Goal: Transaction & Acquisition: Purchase product/service

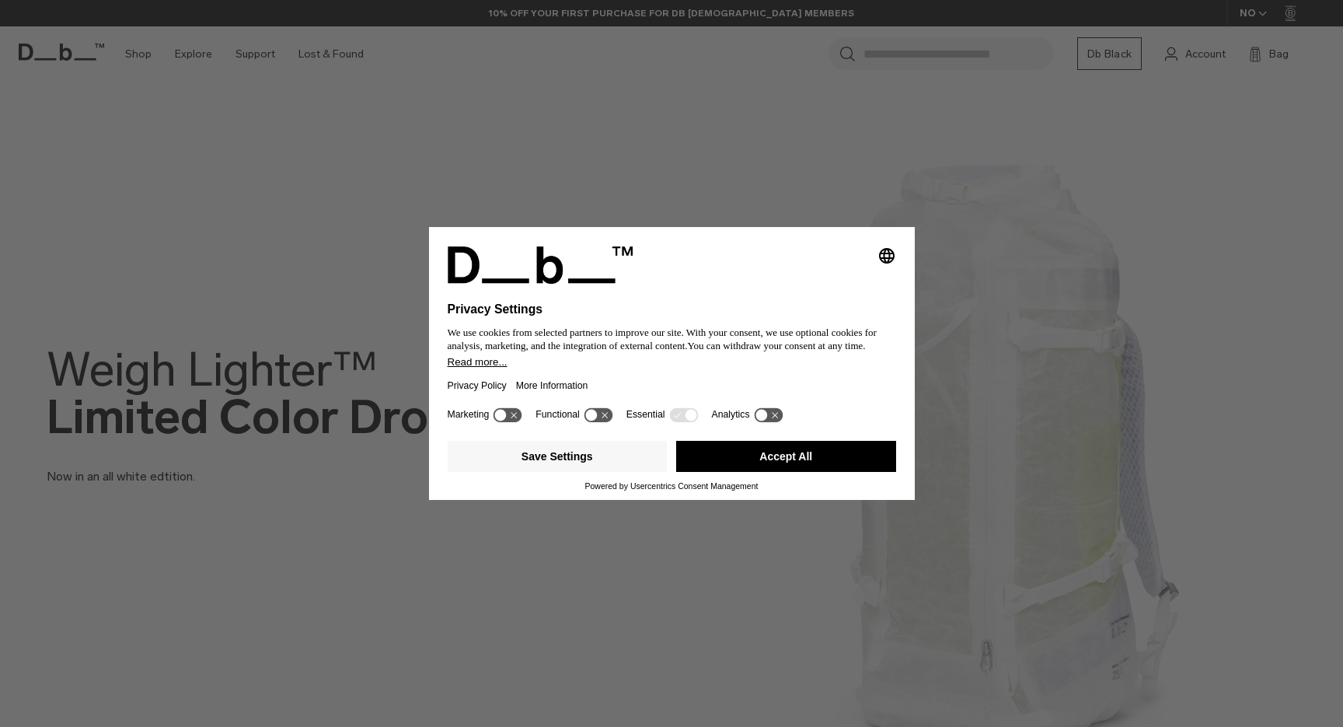
click at [687, 464] on button "Accept All" at bounding box center [786, 456] width 220 height 31
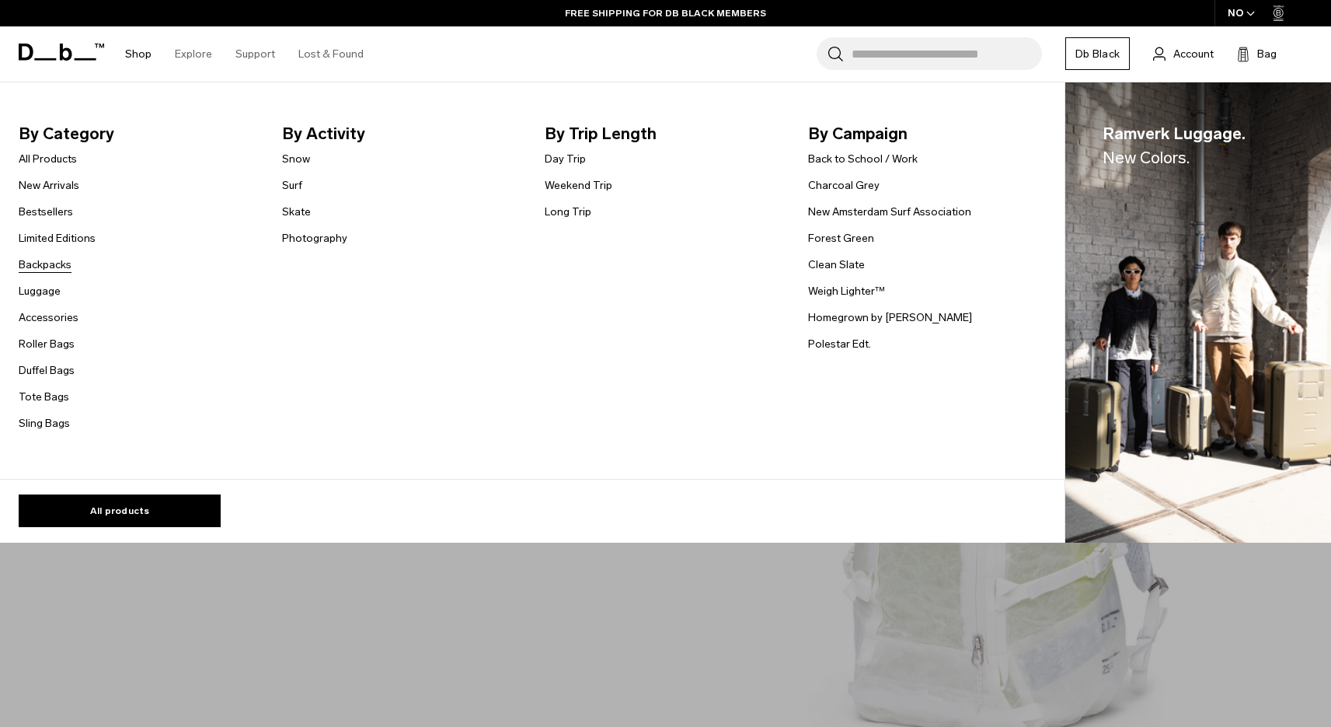
click at [64, 267] on link "Backpacks" at bounding box center [45, 264] width 53 height 16
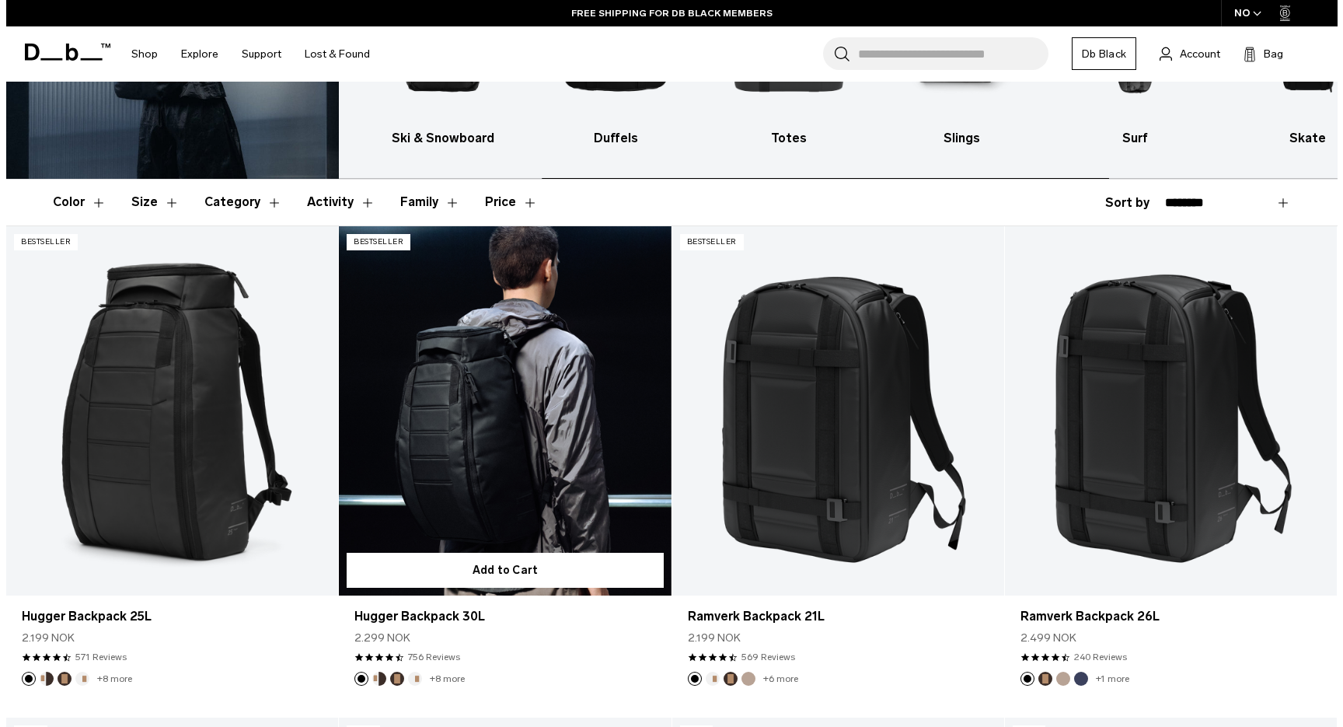
scroll to position [229, 0]
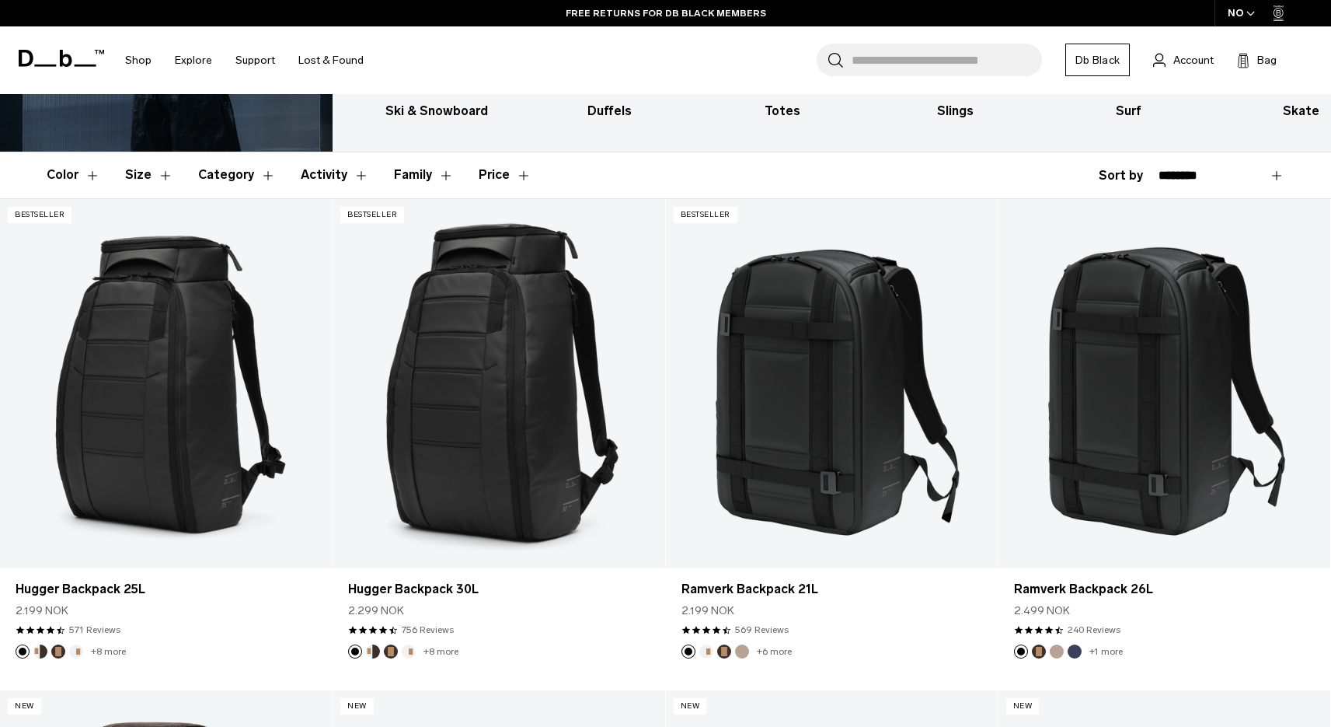
click at [1245, 11] on div "NO" at bounding box center [1242, 13] width 54 height 26
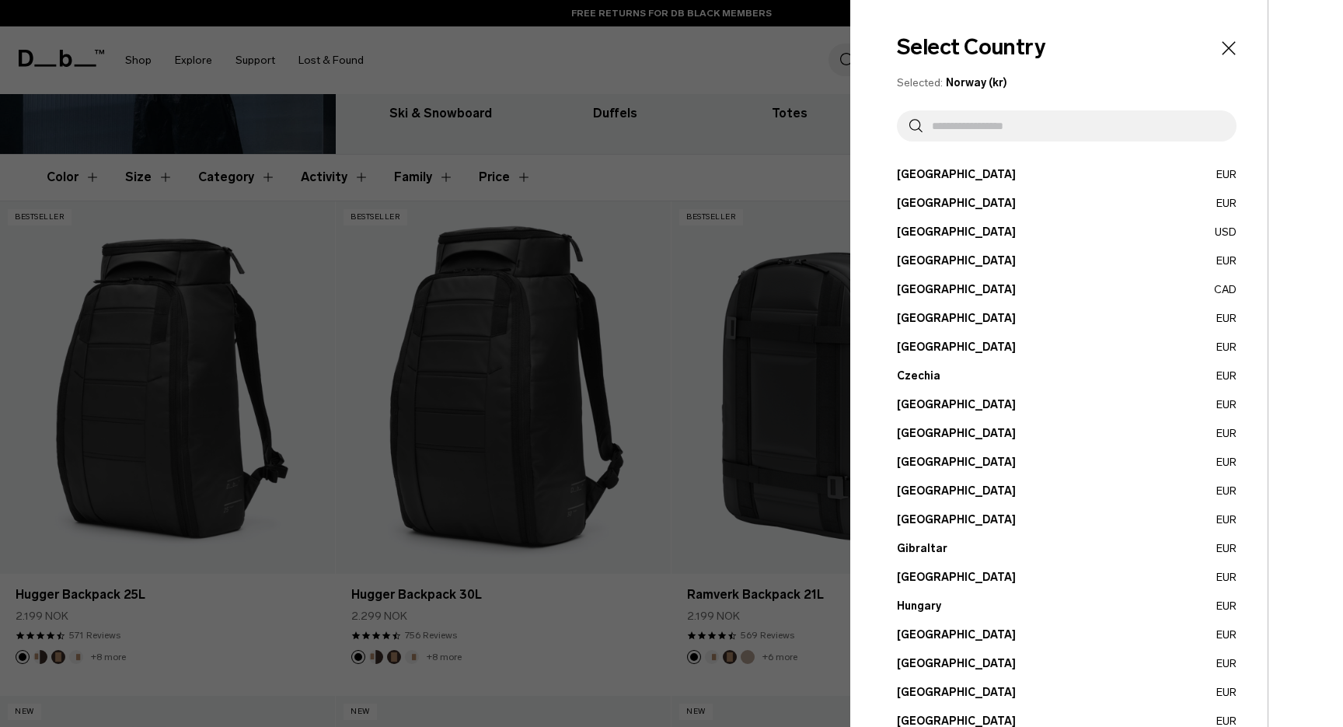
click at [994, 131] on input "text" at bounding box center [1073, 125] width 302 height 31
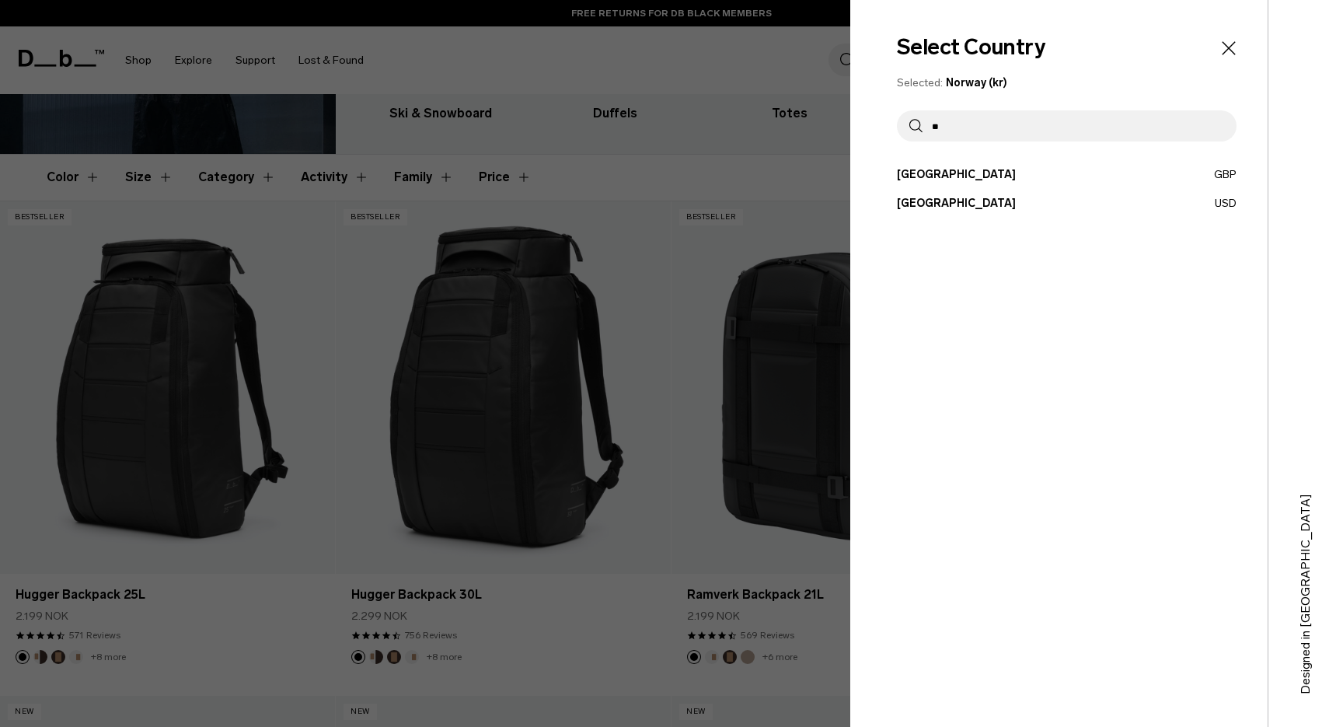
type input "*"
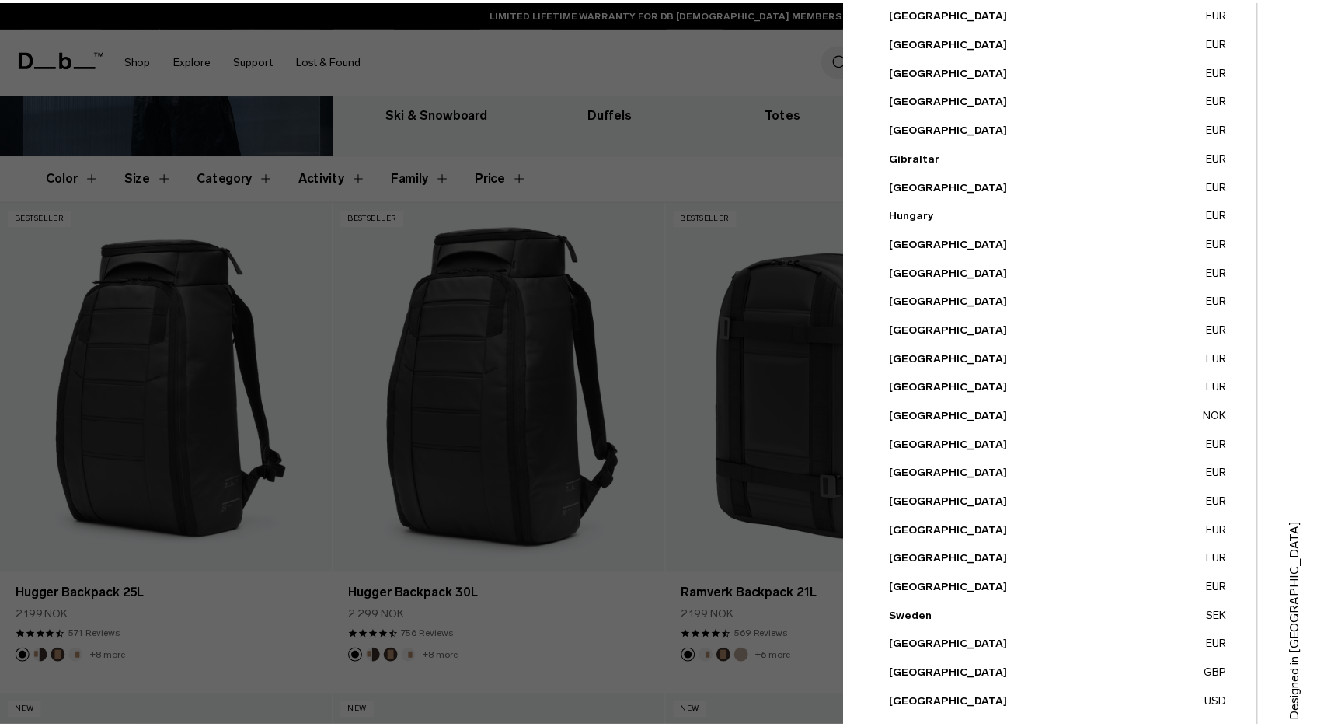
scroll to position [420, 0]
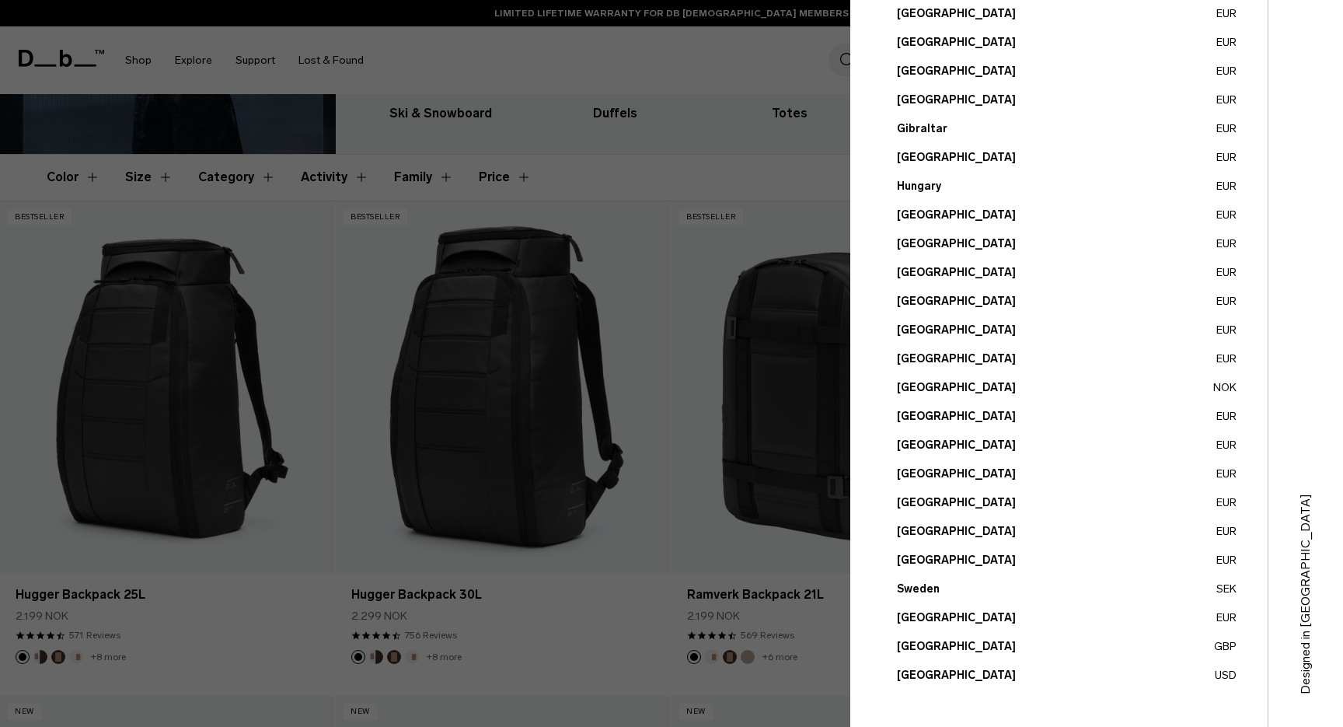
click at [745, 489] on div at bounding box center [671, 363] width 1343 height 727
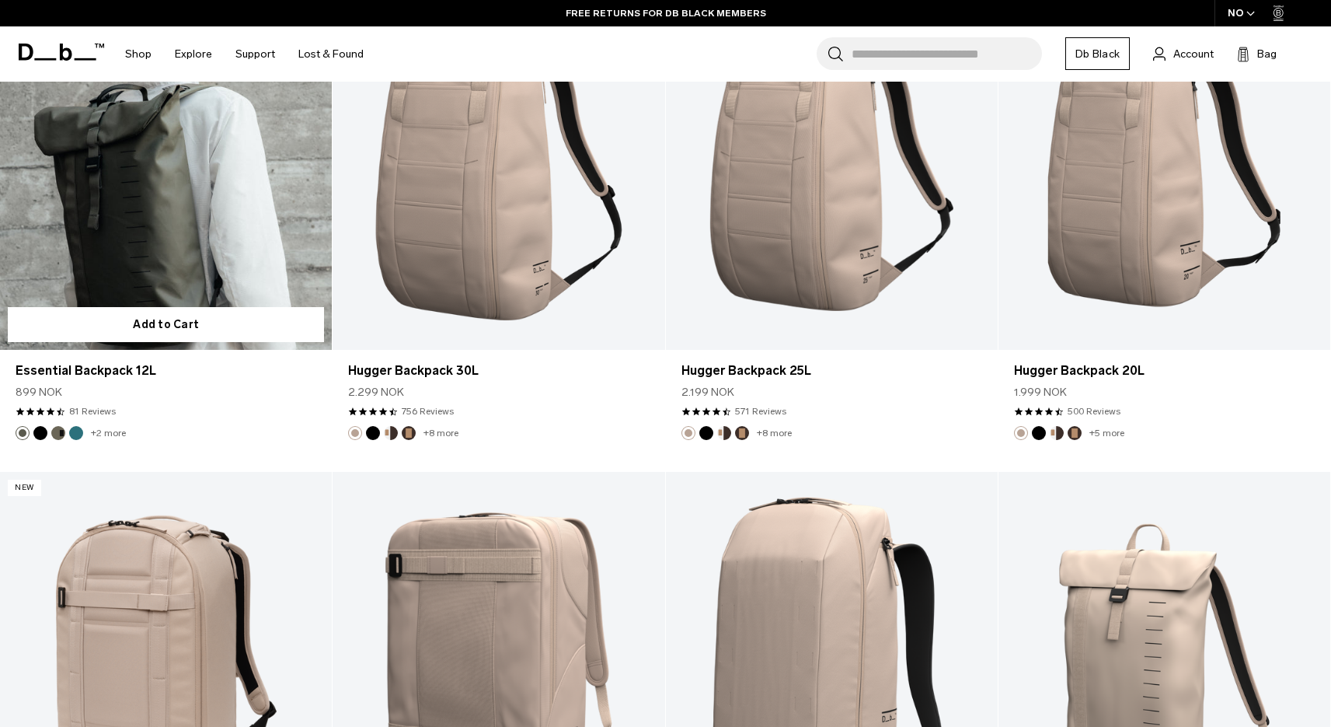
scroll to position [4373, 0]
